Goal: Book appointment/travel/reservation

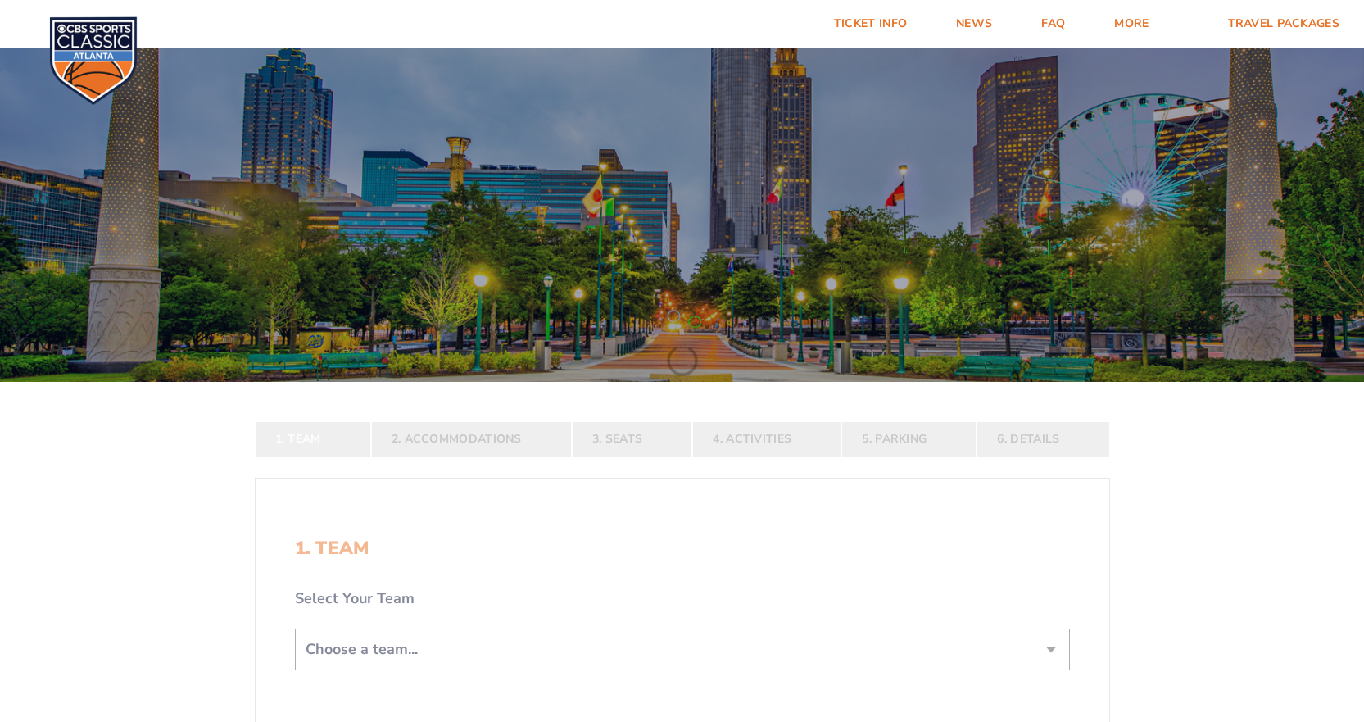
scroll to position [246, 0]
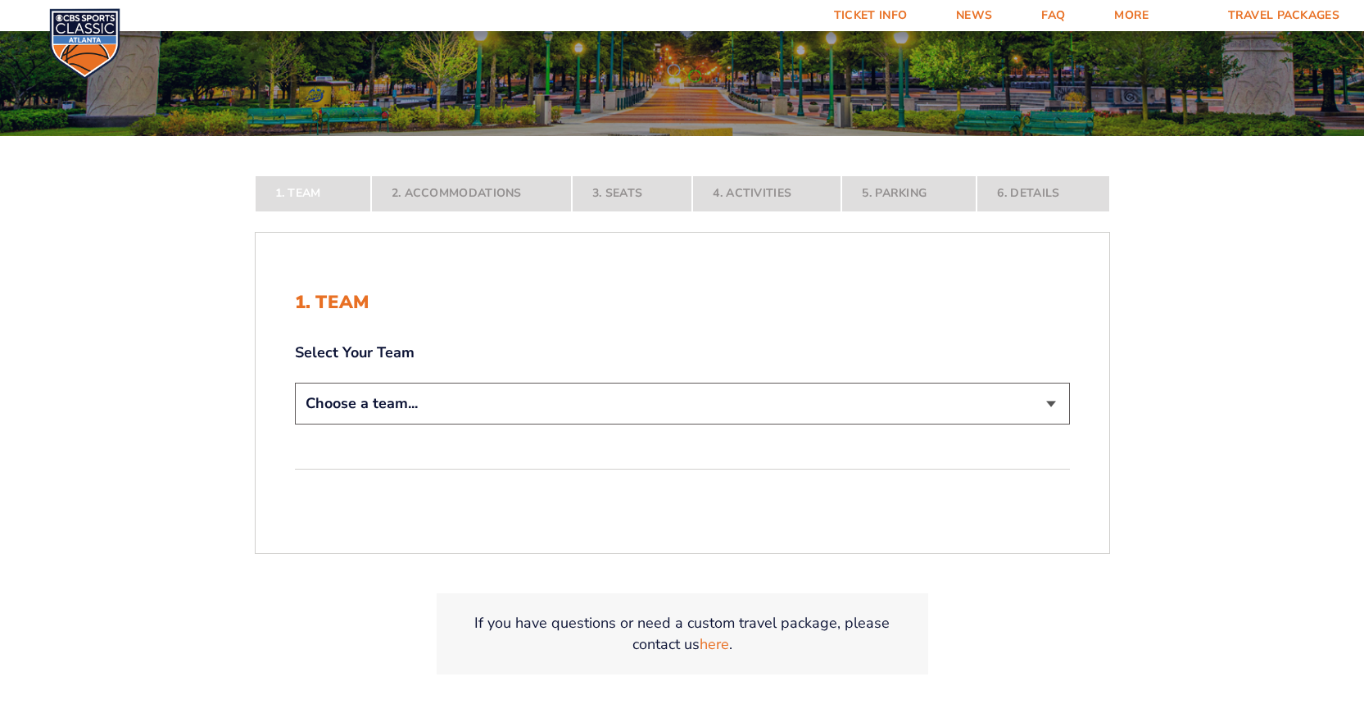
click at [500, 404] on select "Choose a team... [US_STATE] Wildcats [US_STATE] State Buckeyes [US_STATE] Tar H…" at bounding box center [682, 404] width 775 height 42
select select "12956"
click at [295, 424] on select "Choose a team... [US_STATE] Wildcats [US_STATE] State Buckeyes [US_STATE] Tar H…" at bounding box center [682, 404] width 775 height 42
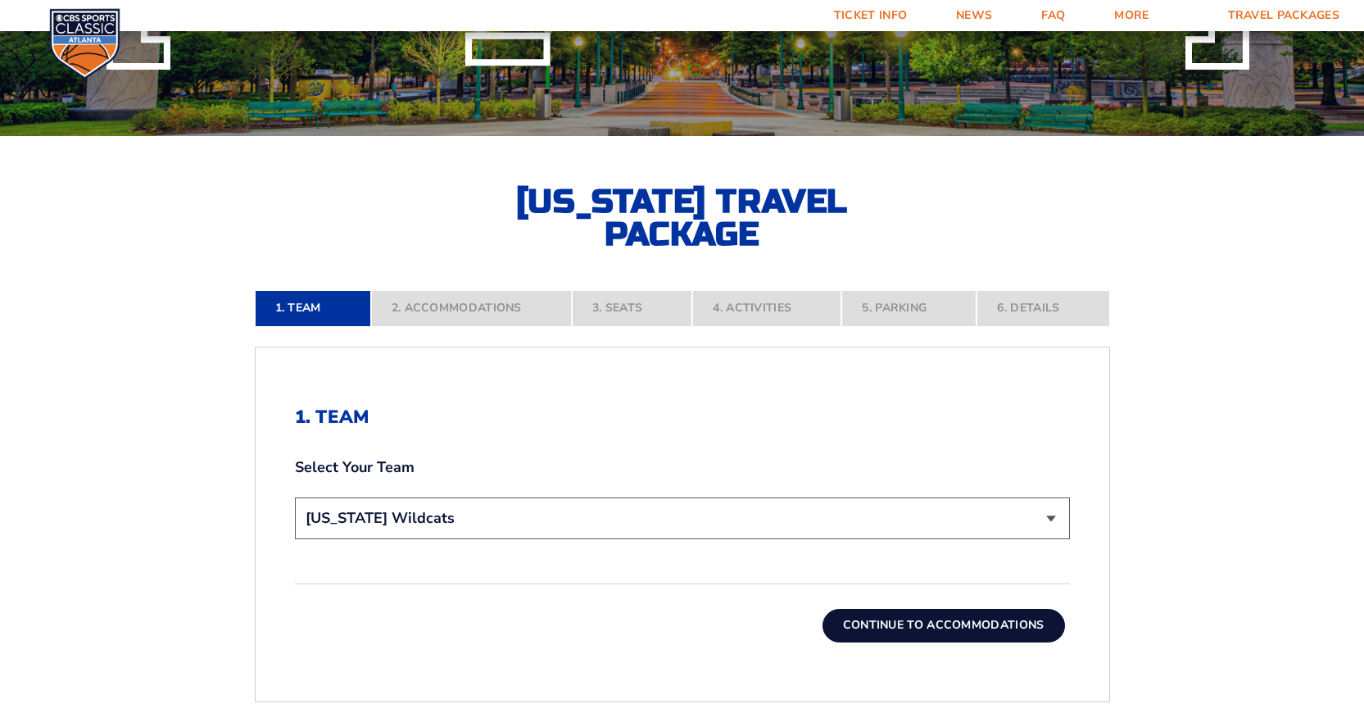
click at [919, 628] on button "Continue To Accommodations" at bounding box center [944, 625] width 242 height 33
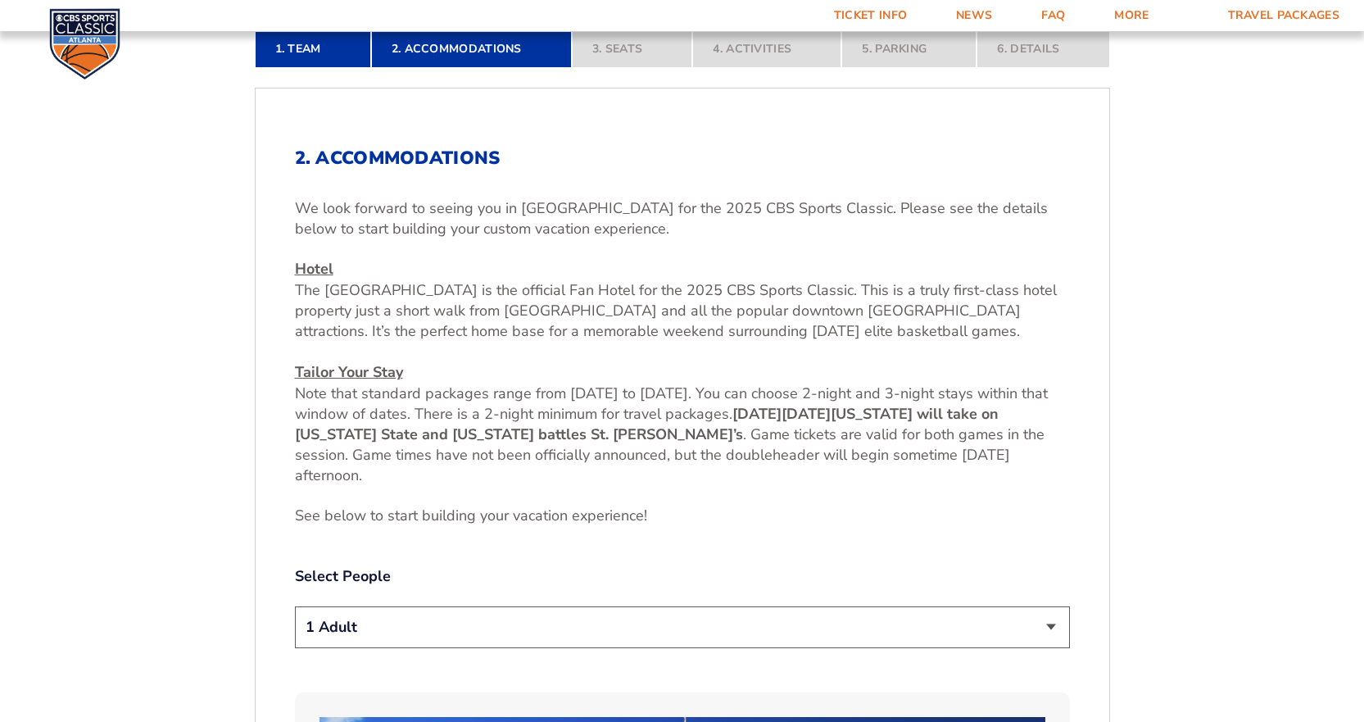
scroll to position [669, 0]
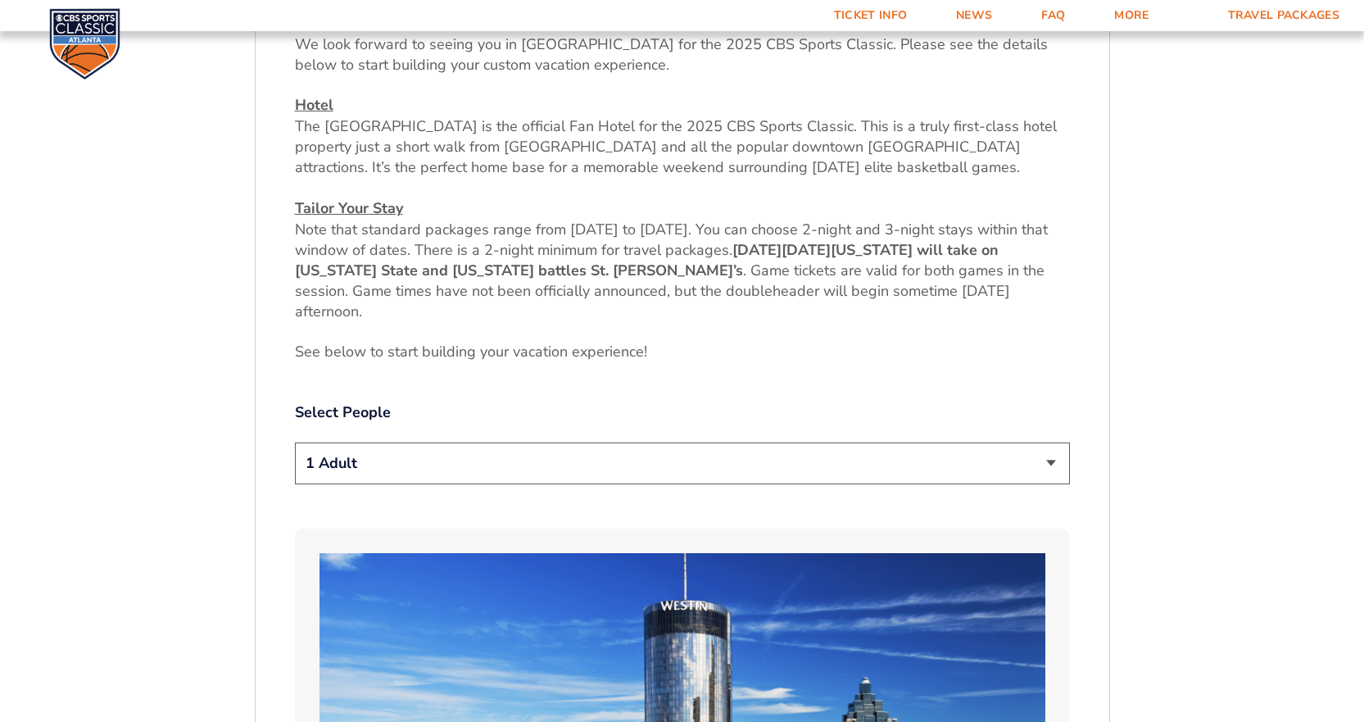
click at [530, 459] on select "1 Adult 2 Adults 3 Adults 4 Adults 2 Adults + 1 Child 2 Adults + 2 Children 2 A…" at bounding box center [682, 463] width 775 height 42
select select "2 Adults + 2 Children"
click at [295, 442] on select "1 Adult 2 Adults 3 Adults 4 Adults 2 Adults + 1 Child 2 Adults + 2 Children 2 A…" at bounding box center [682, 463] width 775 height 42
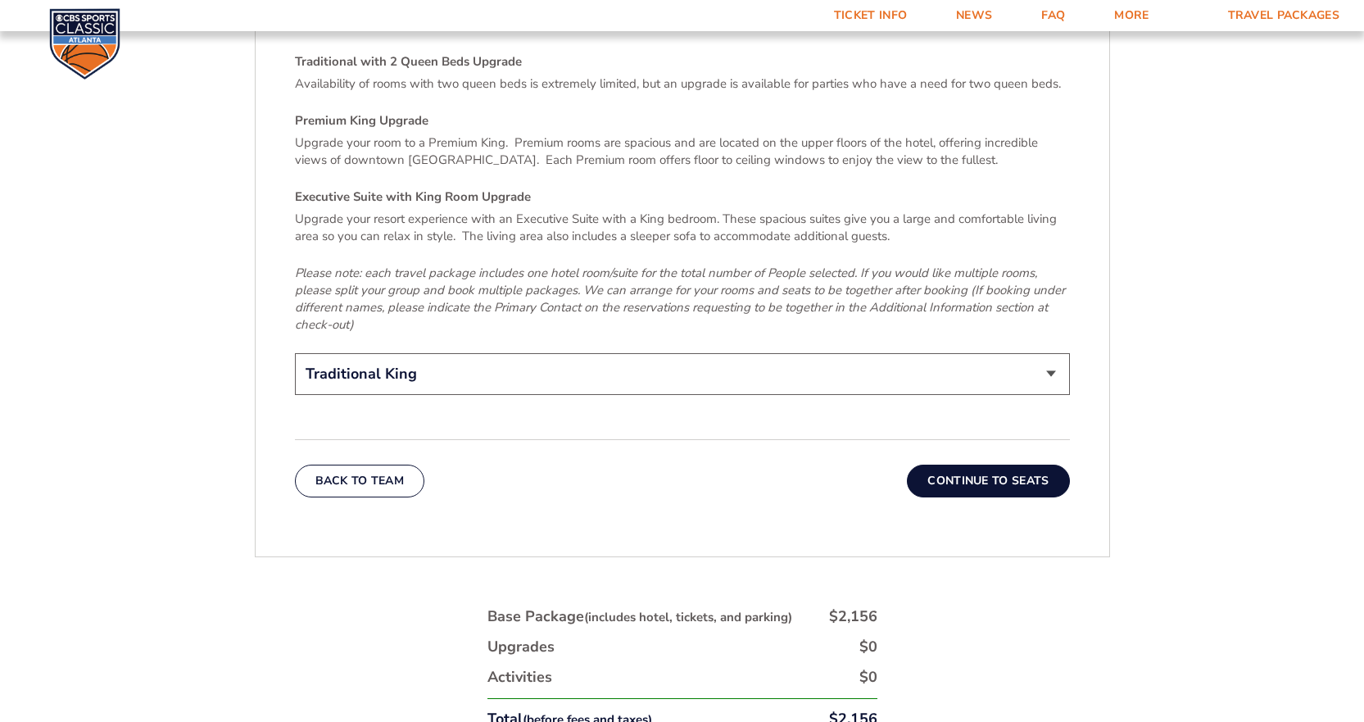
scroll to position [2635, 0]
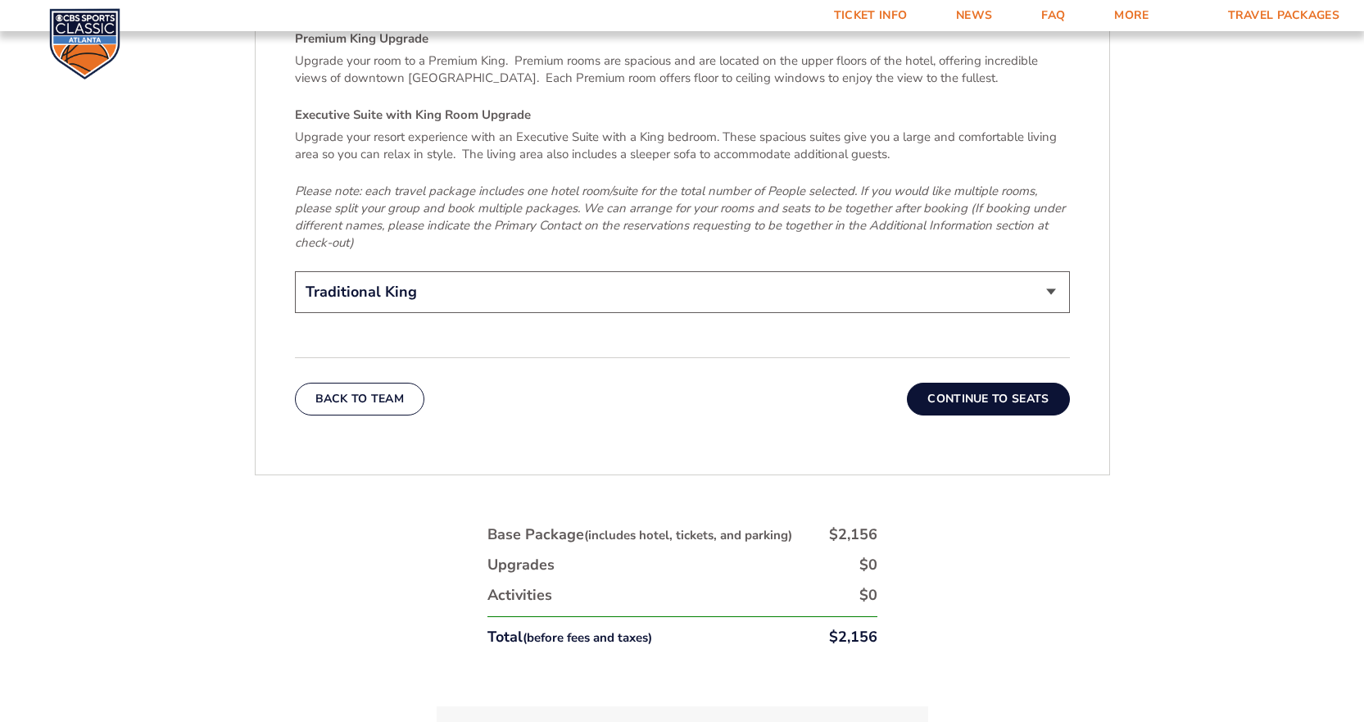
click at [499, 288] on select "Traditional King Traditional with 2 Queen Beds Upgrade (+$45 per night) Premium…" at bounding box center [682, 292] width 775 height 42
select select "Traditional with 2 Queen Beds Upgrade"
click at [295, 271] on select "Traditional King Traditional with 2 Queen Beds Upgrade (+$45 per night) Premium…" at bounding box center [682, 292] width 775 height 42
click at [959, 383] on button "Continue To Seats" at bounding box center [988, 399] width 162 height 33
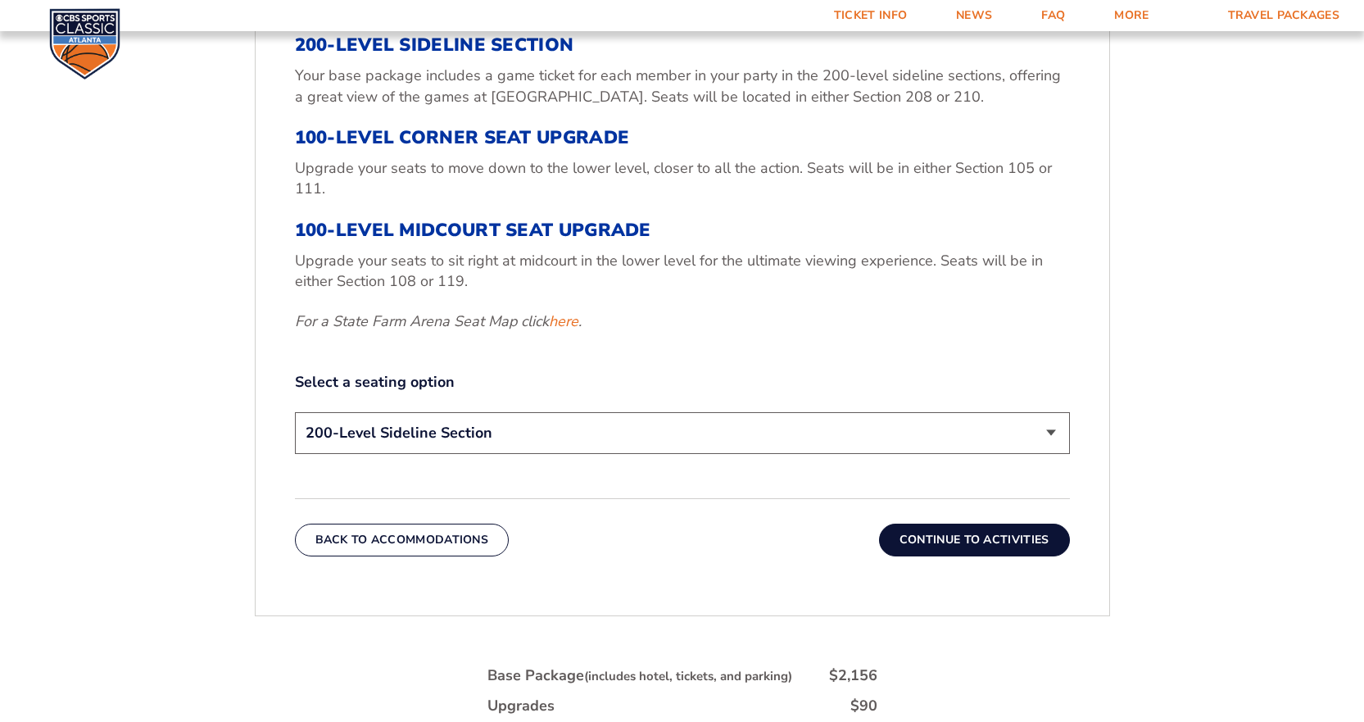
scroll to position [587, 0]
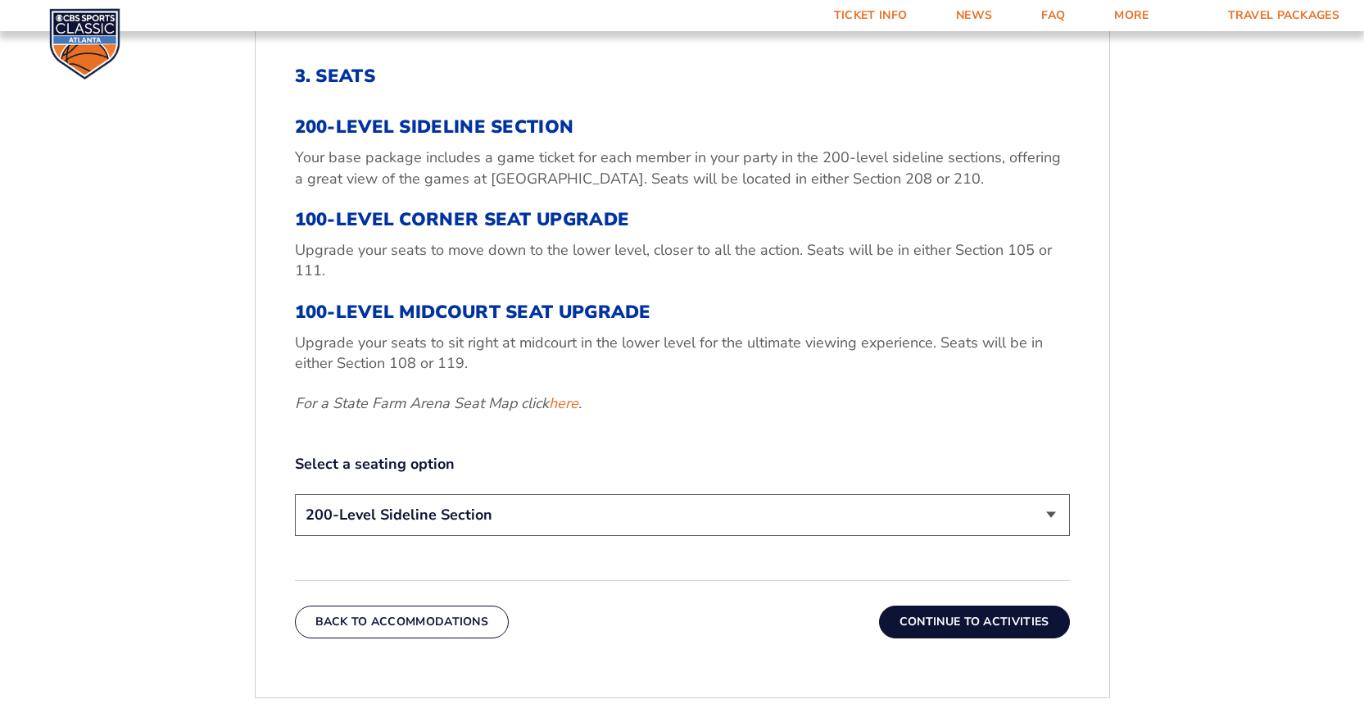
click at [510, 526] on select "200-Level Sideline Section 100-Level Corner Seat Upgrade (+$120 per person) 100…" at bounding box center [682, 515] width 775 height 42
click at [716, 410] on p "For a State Farm Arena Seat Map click here ." at bounding box center [682, 403] width 775 height 20
click at [577, 401] on link "here" at bounding box center [563, 403] width 29 height 20
click at [482, 510] on select "200-Level Sideline Section 100-Level Corner Seat Upgrade (+$120 per person) 100…" at bounding box center [682, 515] width 775 height 42
select select "100-Level Corner Seat Upgrade"
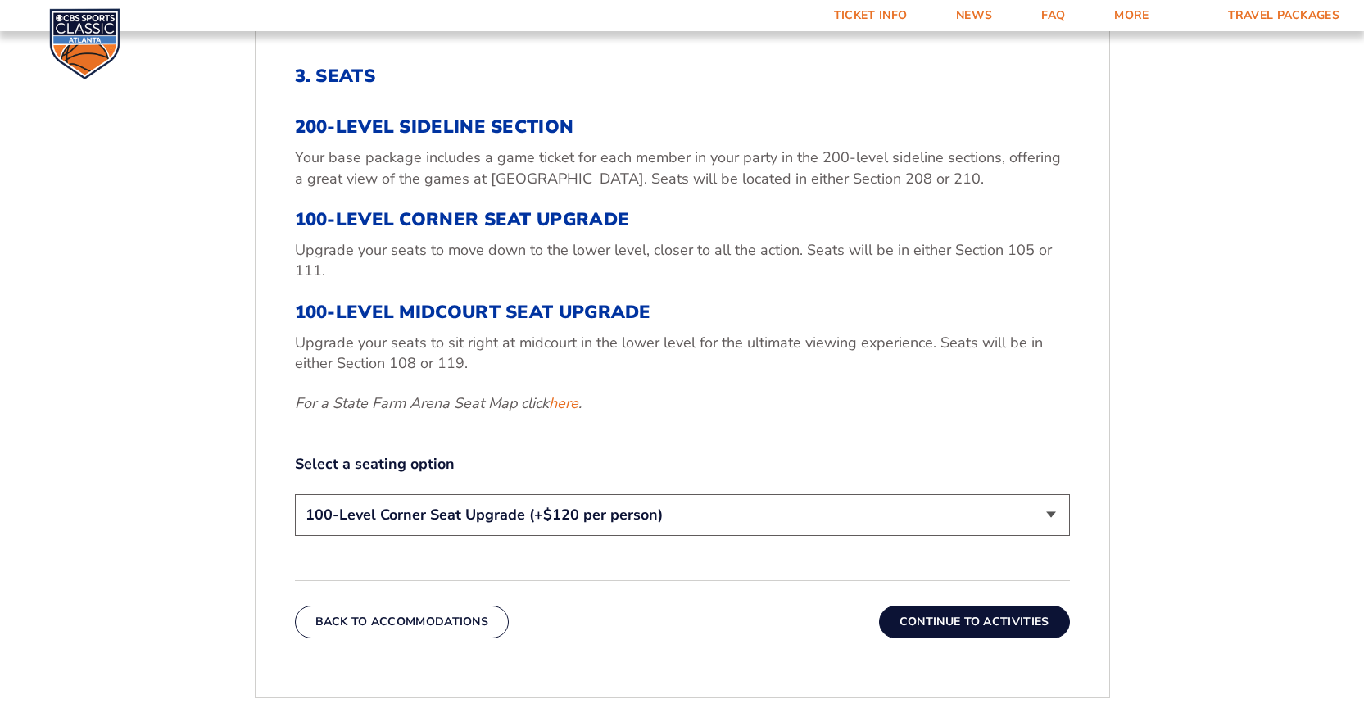
click at [295, 494] on select "200-Level Sideline Section 100-Level Corner Seat Upgrade (+$120 per person) 100…" at bounding box center [682, 515] width 775 height 42
click at [1020, 623] on button "Continue To Activities" at bounding box center [974, 621] width 191 height 33
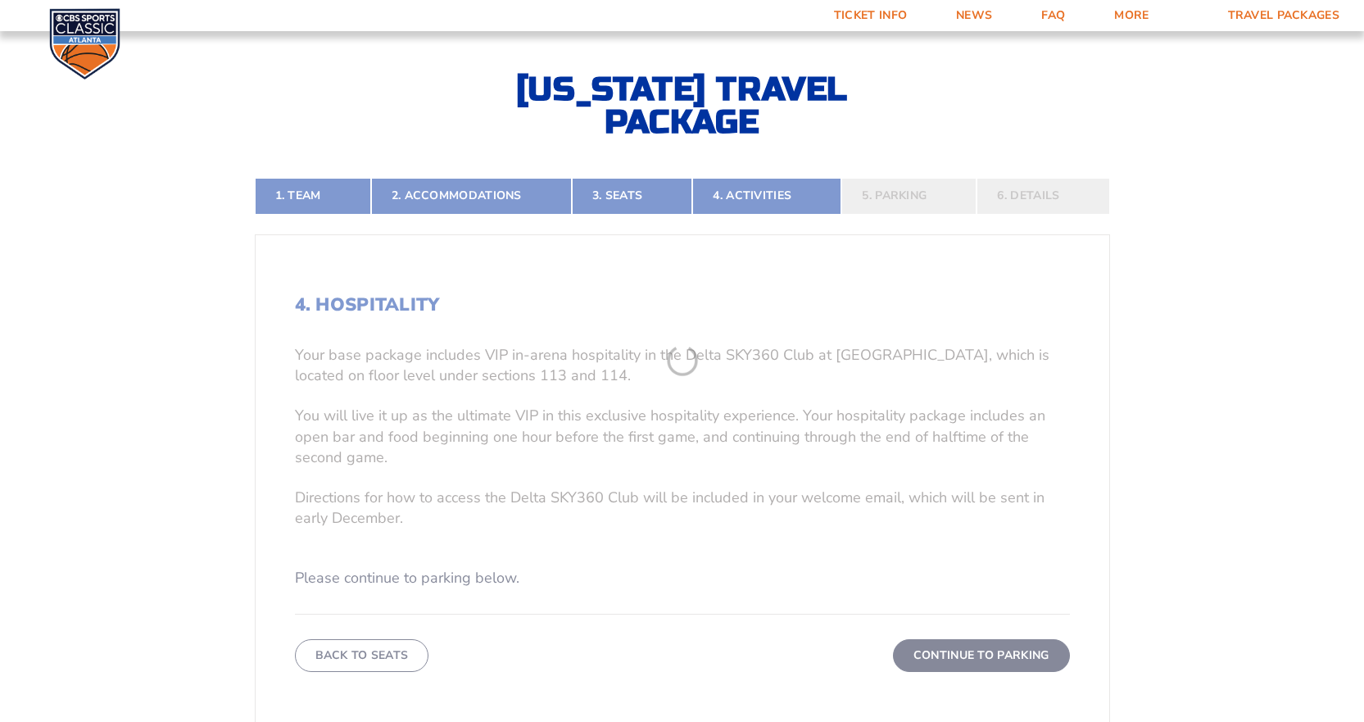
scroll to position [341, 0]
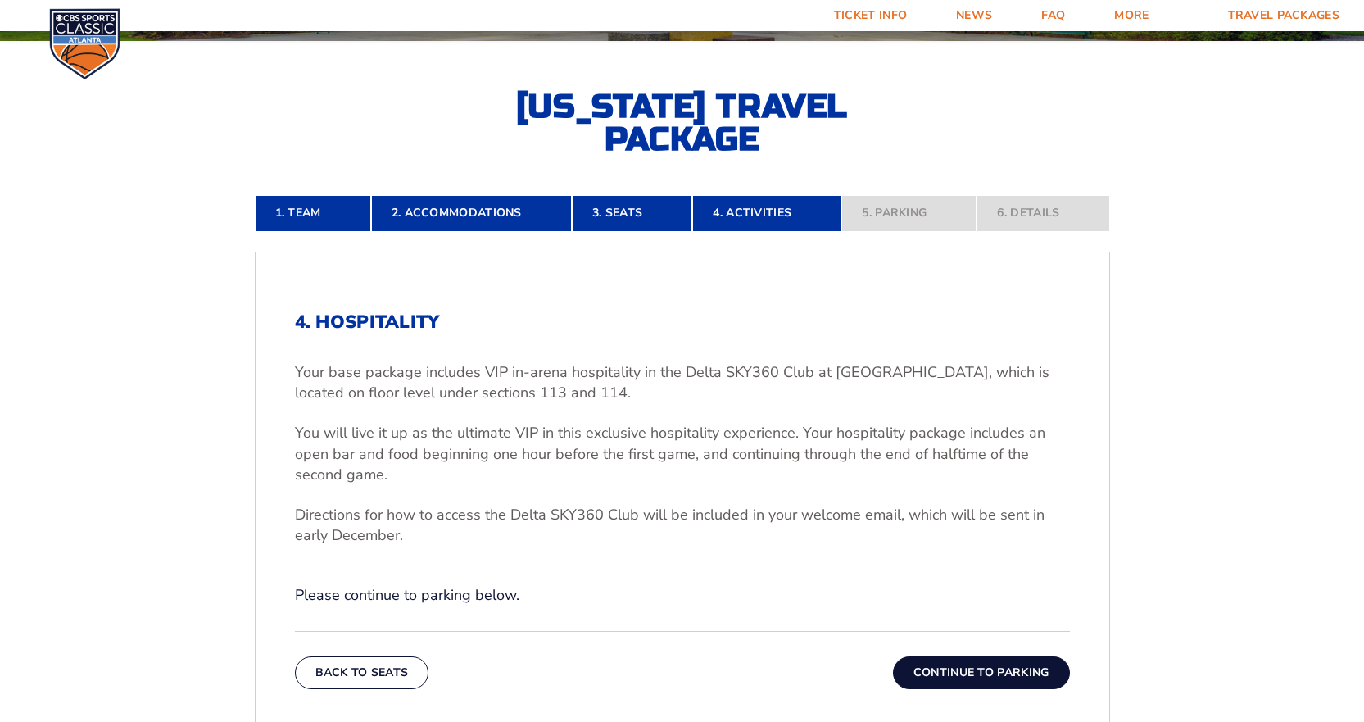
click at [948, 670] on button "Continue To Parking" at bounding box center [981, 672] width 177 height 33
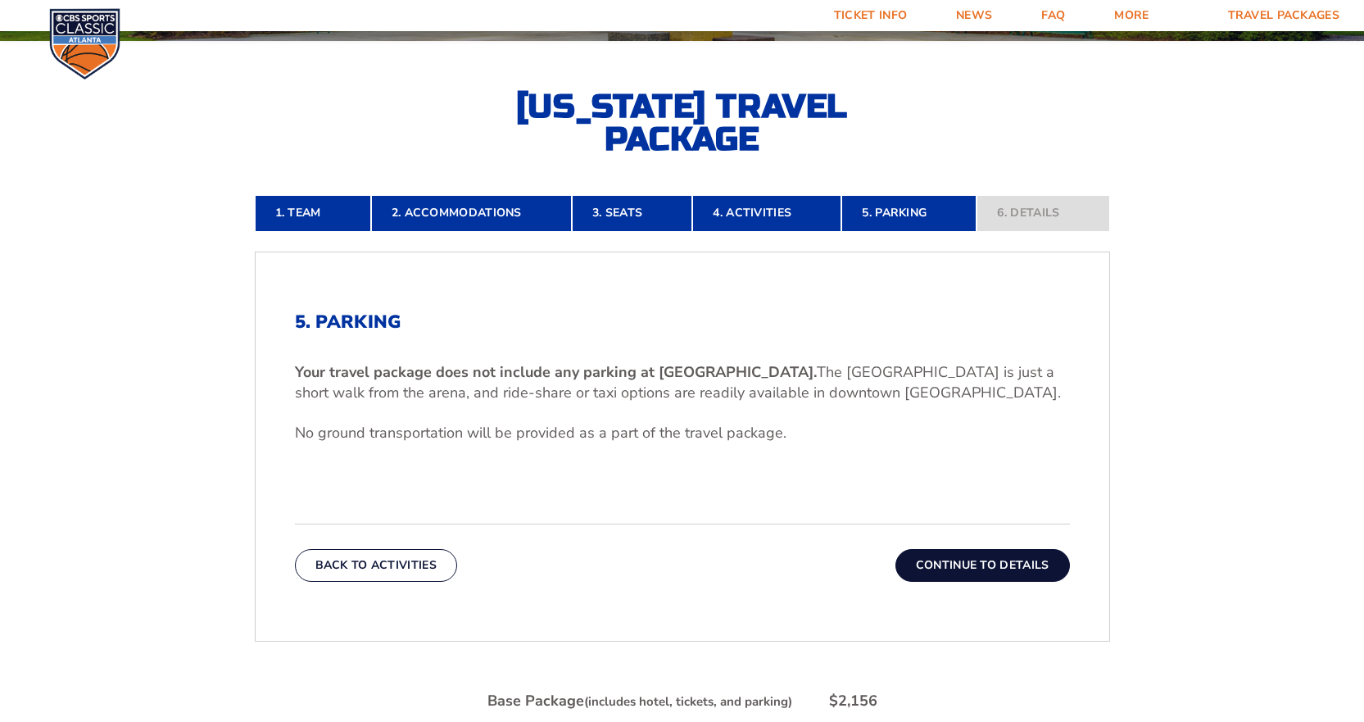
click at [1010, 561] on button "Continue To Details" at bounding box center [982, 565] width 174 height 33
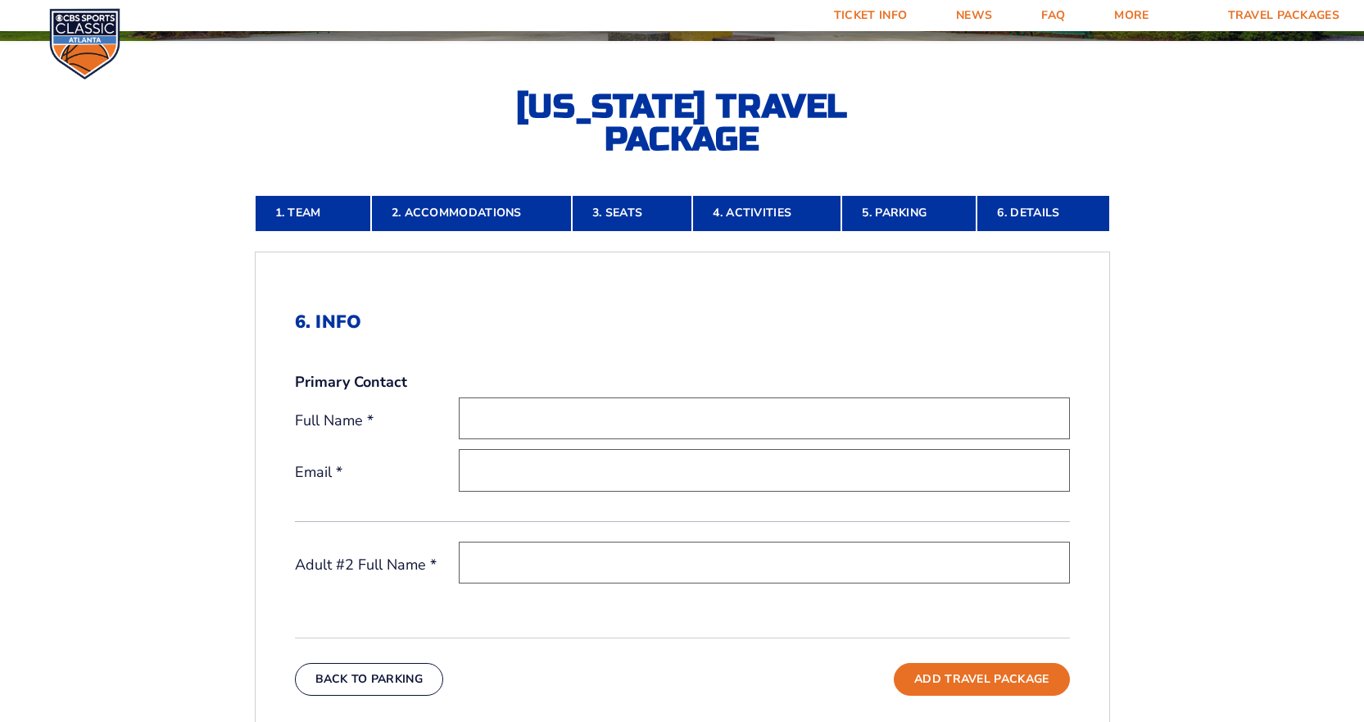
scroll to position [259, 0]
